Goal: Obtain resource: Download file/media

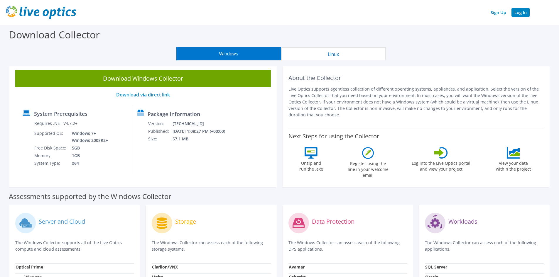
click at [519, 10] on link "Log In" at bounding box center [520, 12] width 18 height 9
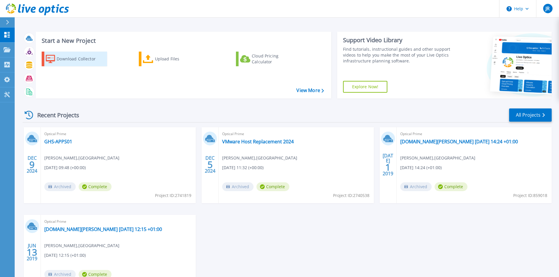
click at [79, 61] on div "Download Collector" at bounding box center [80, 59] width 47 height 12
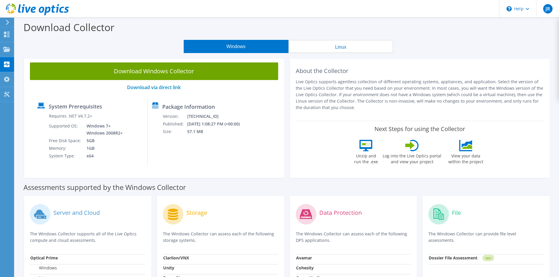
click at [164, 71] on link "Download Windows Collector" at bounding box center [154, 71] width 248 height 18
click at [5, 50] on use at bounding box center [6, 49] width 7 height 5
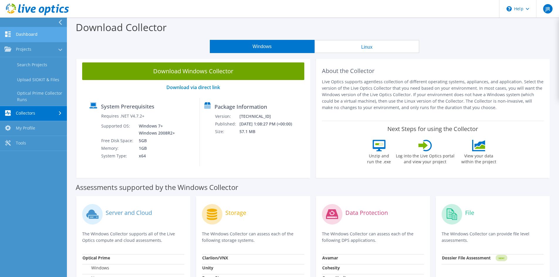
click at [26, 33] on link "Dashboard" at bounding box center [33, 34] width 67 height 15
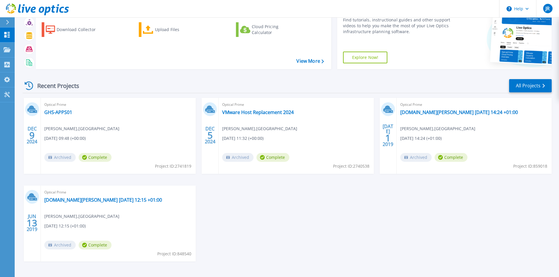
scroll to position [48, 0]
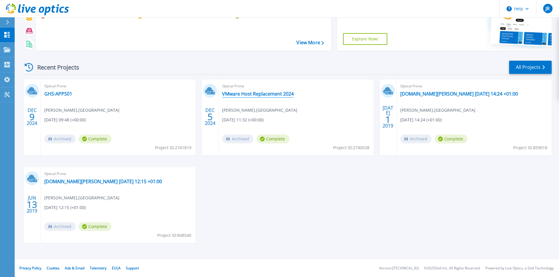
click at [252, 94] on link "VMware Host Replacement 2024" at bounding box center [258, 94] width 72 height 6
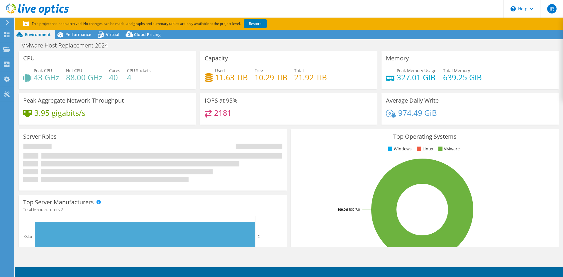
select select "USD"
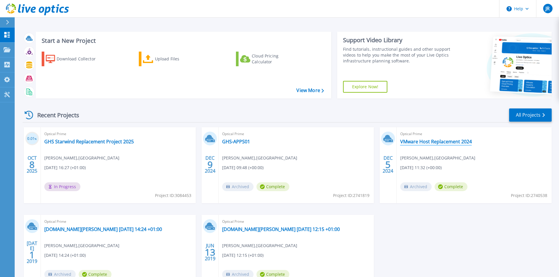
click at [435, 143] on link "VMware Host Replacement 2024" at bounding box center [436, 142] width 72 height 6
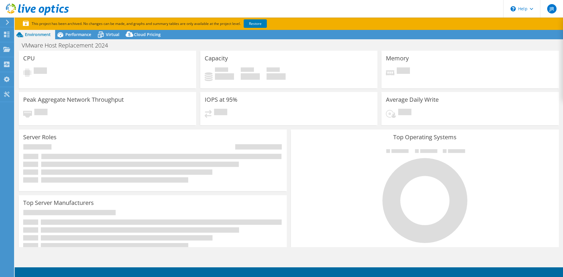
select select "USD"
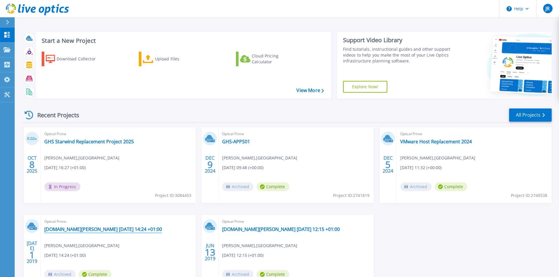
click at [91, 232] on link "ghs-vs01.glenthorne.sutton.sch.uk 2019-07-01 14:24 +01:00" at bounding box center [103, 229] width 118 height 6
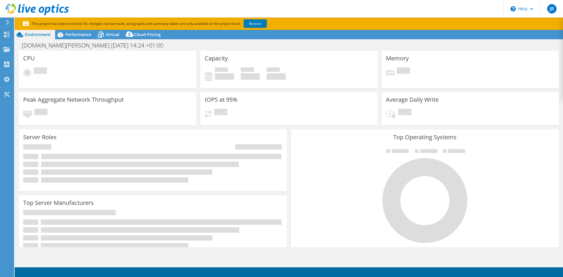
select select "USD"
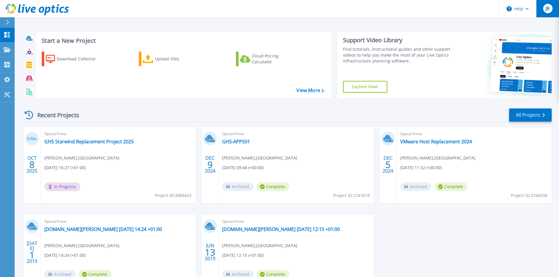
click at [545, 10] on div "JR" at bounding box center [547, 8] width 9 height 9
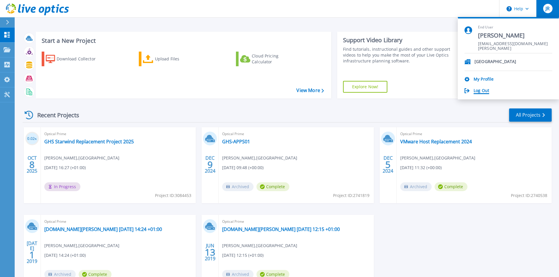
click at [478, 92] on link "Log Out" at bounding box center [481, 91] width 16 height 6
